Goal: Book appointment/travel/reservation

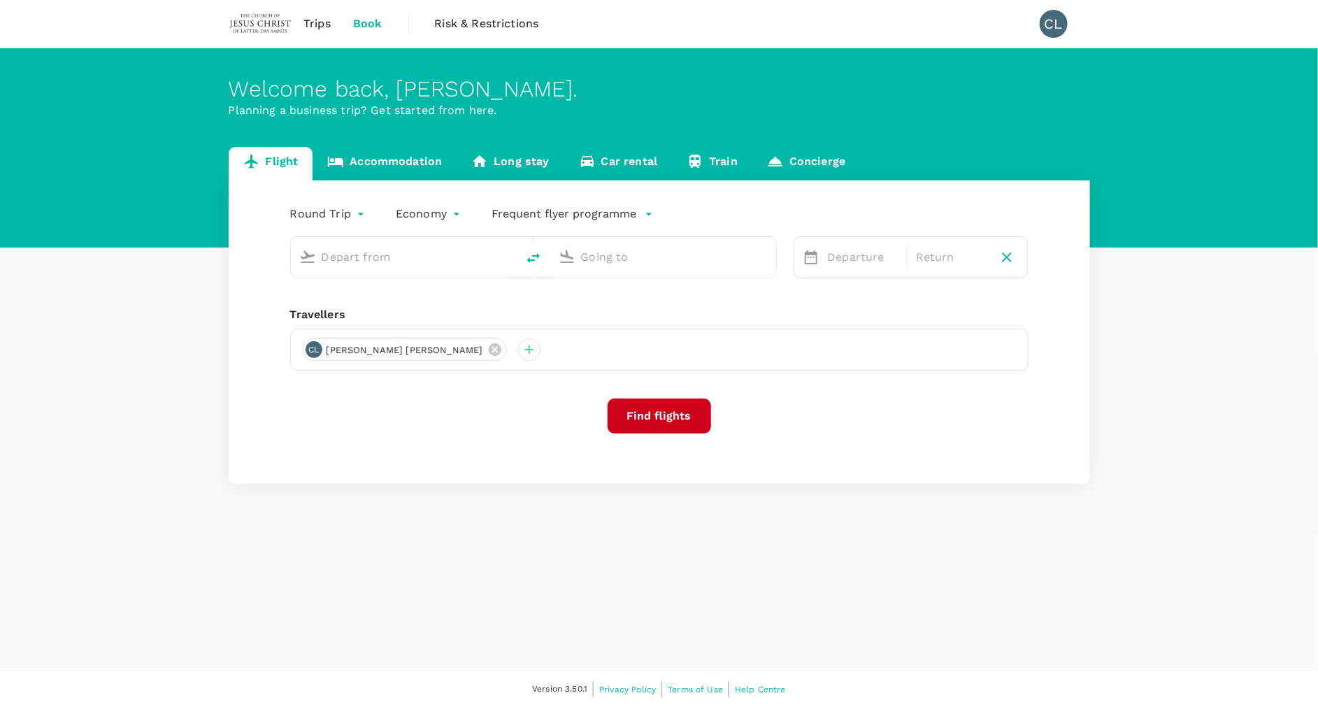
type input "Kuala Lumpur Intl ([GEOGRAPHIC_DATA])"
type input "Hong Kong Intl (HKG)"
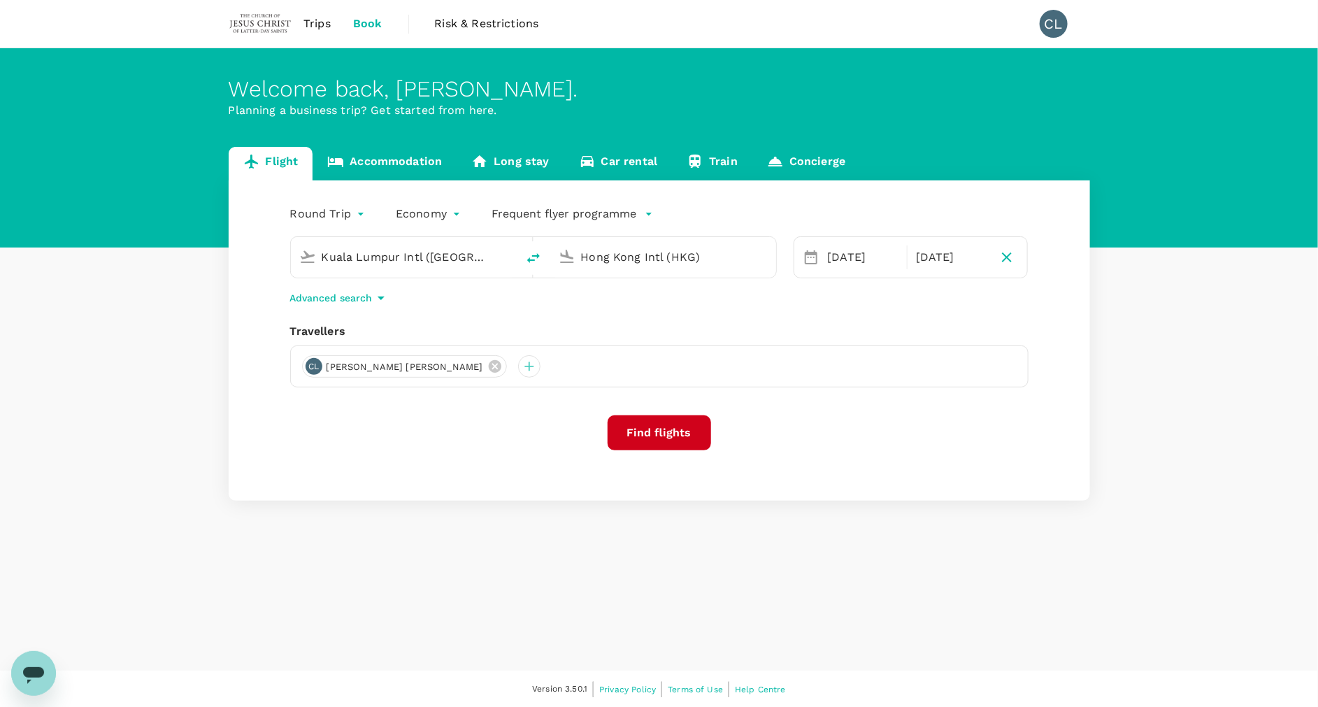
click at [364, 13] on link "Book" at bounding box center [368, 24] width 52 height 48
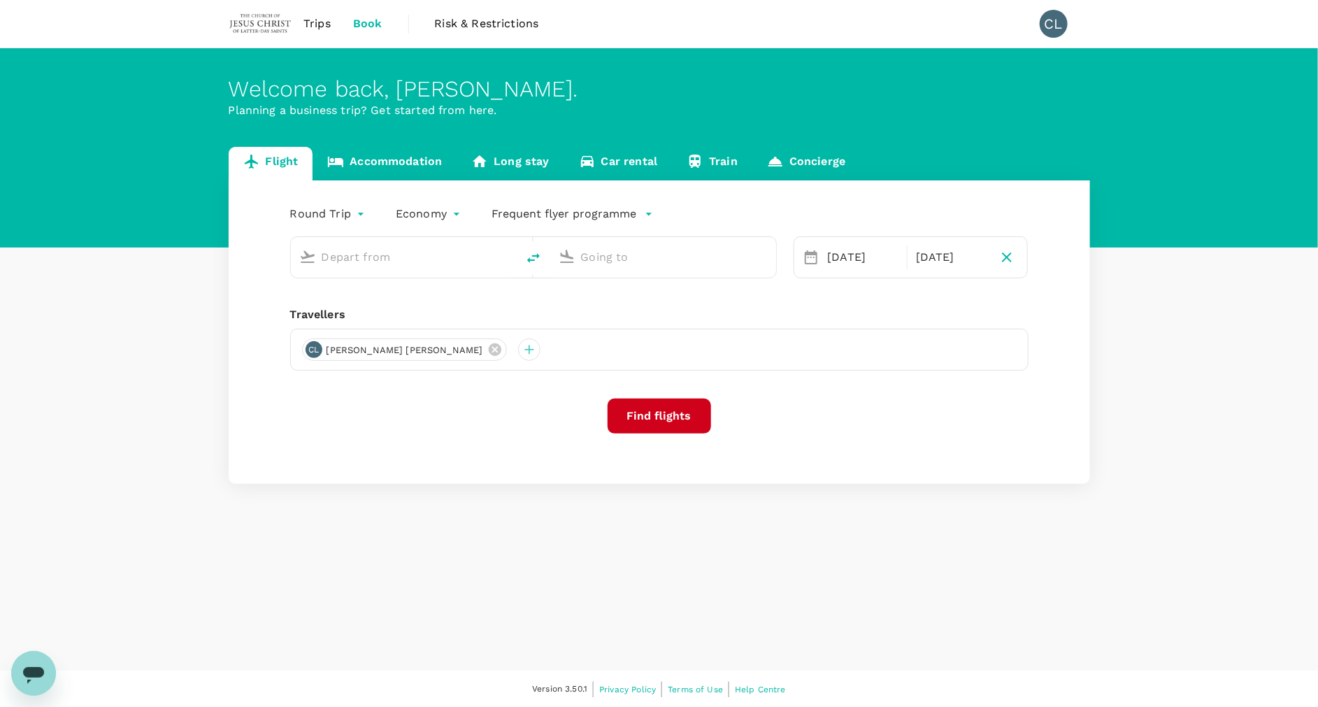
type input "Kuala Lumpur Intl ([GEOGRAPHIC_DATA])"
type input "Hong Kong Intl (HKG)"
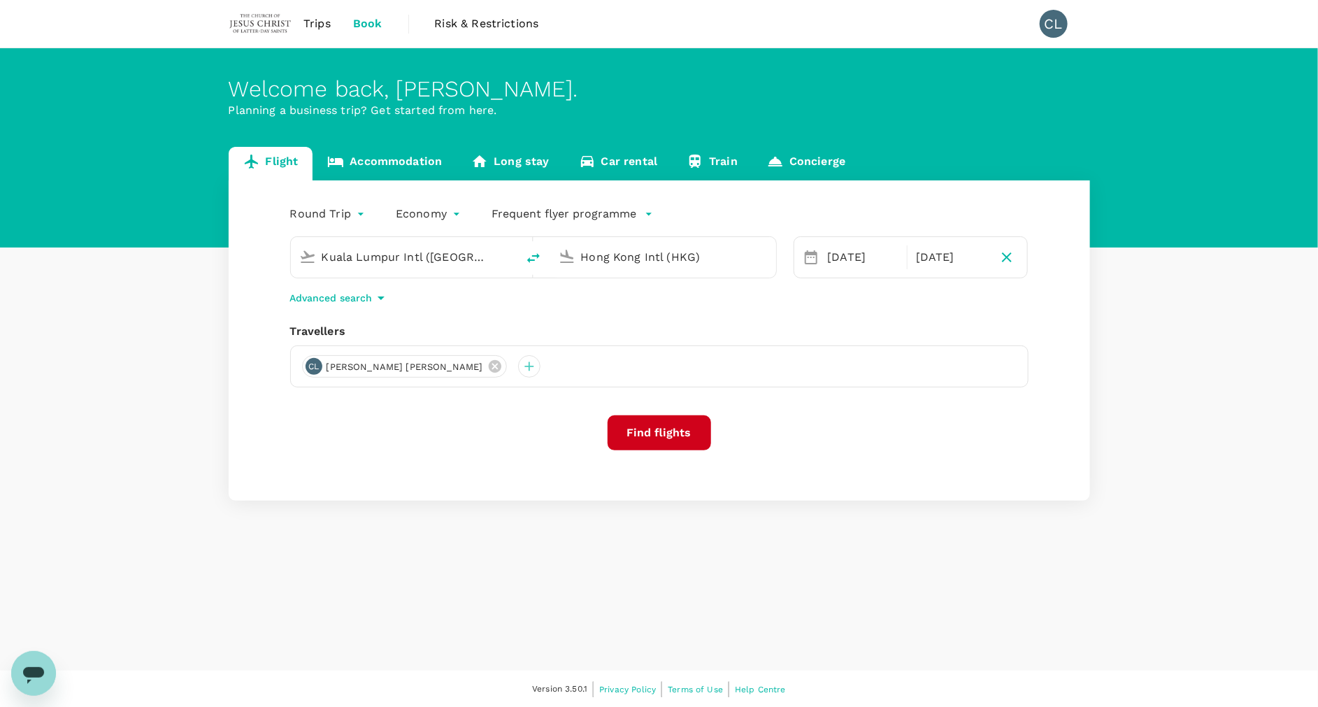
click at [380, 24] on span "Book" at bounding box center [367, 23] width 29 height 17
click at [329, 23] on span "Trips" at bounding box center [316, 23] width 27 height 17
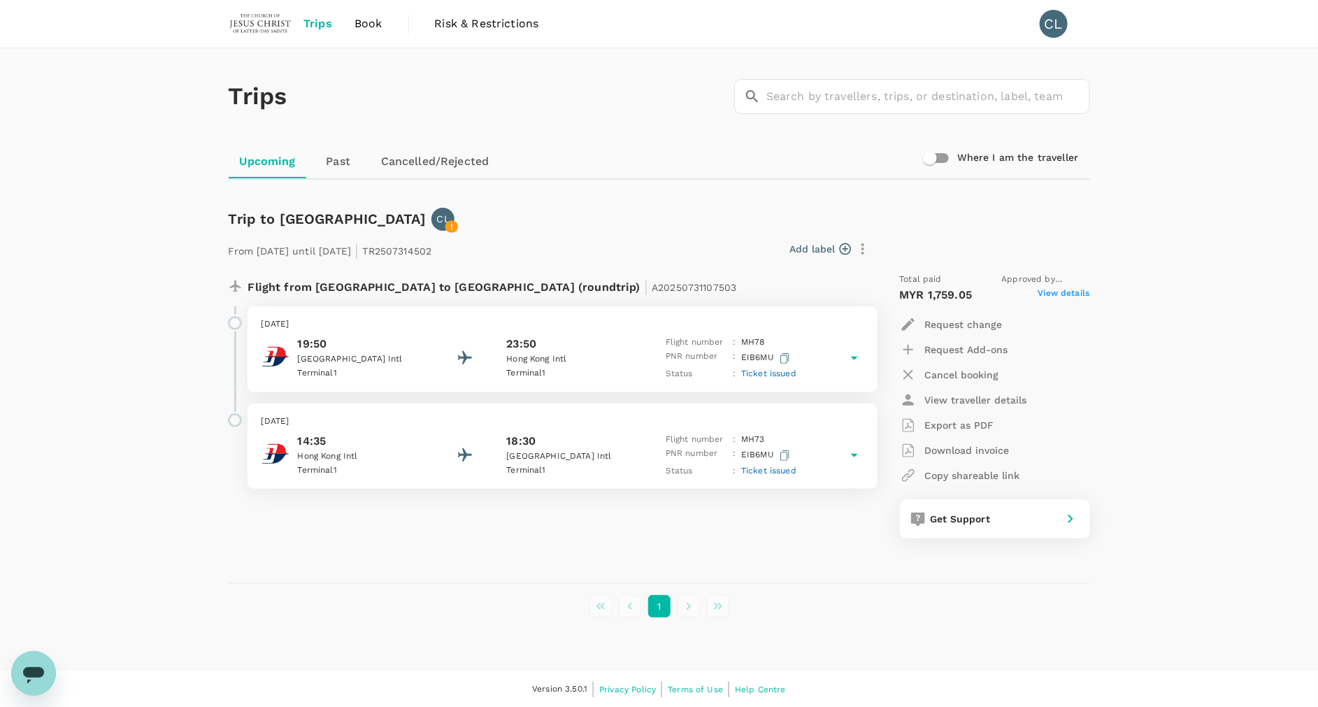
click at [785, 373] on span "Ticket issued" at bounding box center [768, 374] width 55 height 10
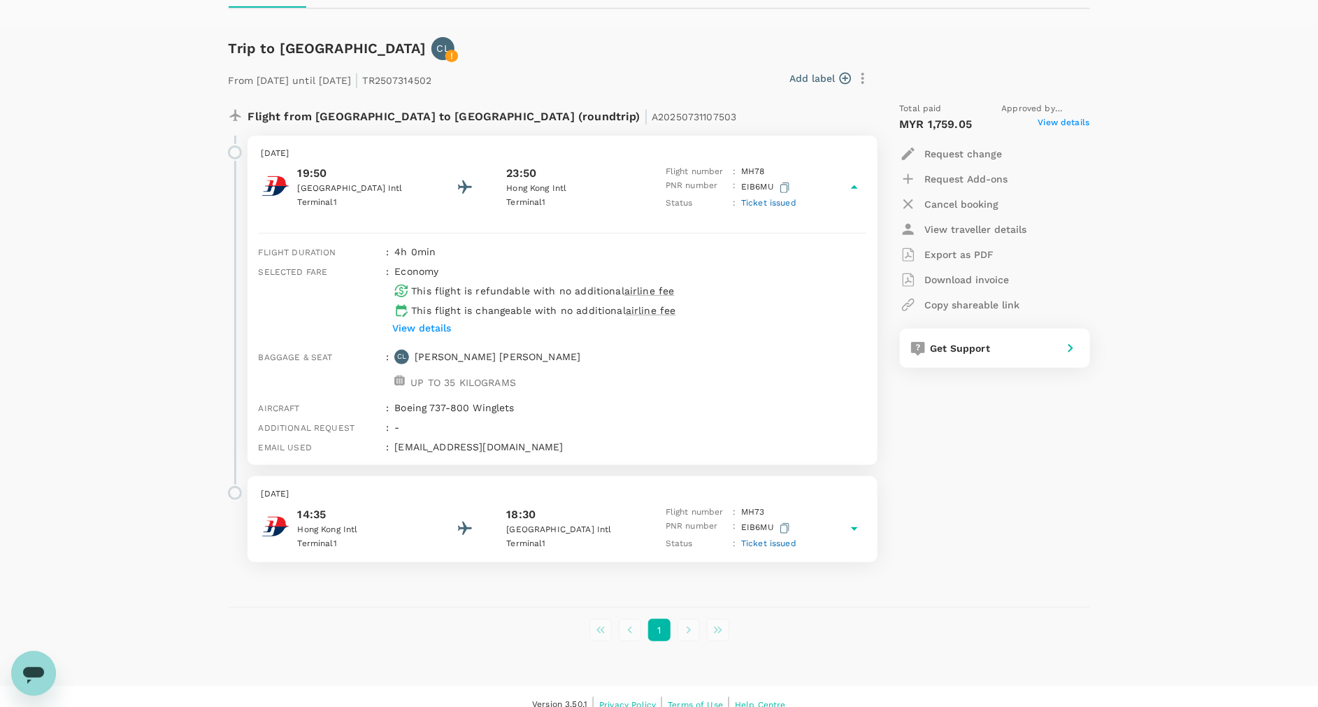
scroll to position [185, 0]
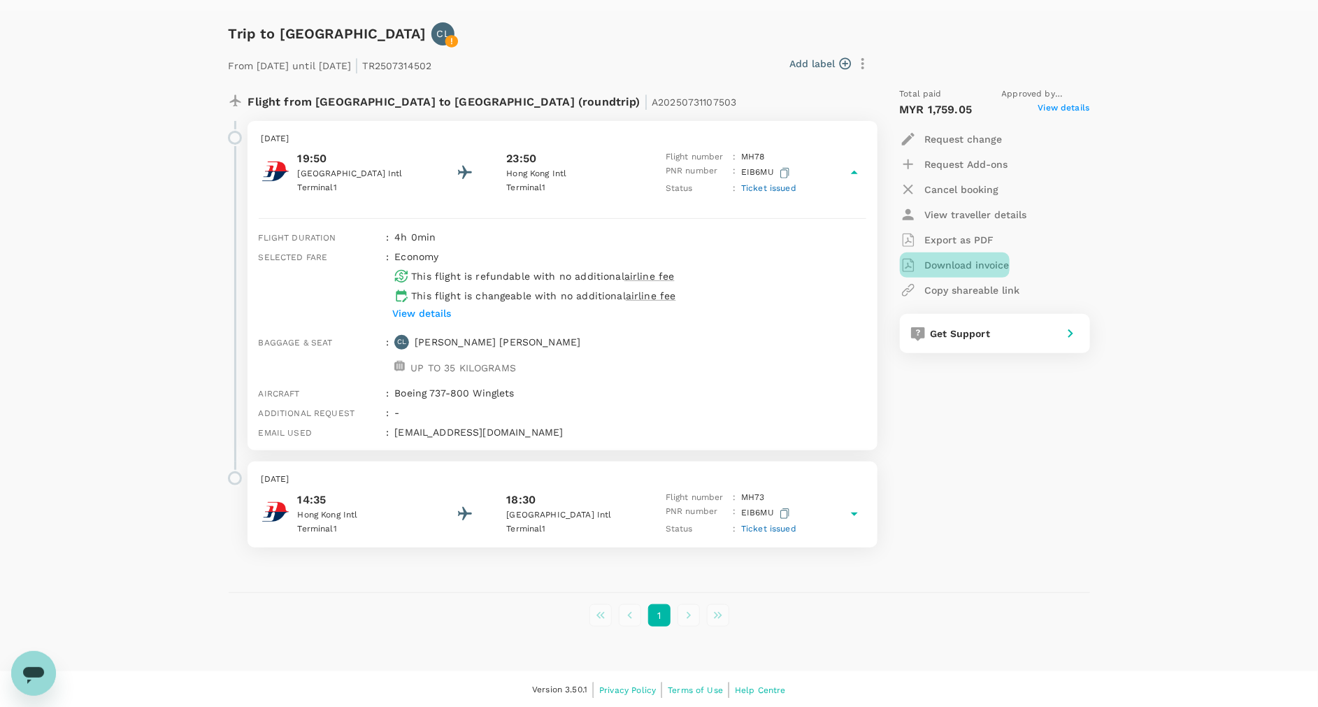
click at [999, 264] on p "Download invoice" at bounding box center [967, 265] width 85 height 14
